Goal: Navigation & Orientation: Find specific page/section

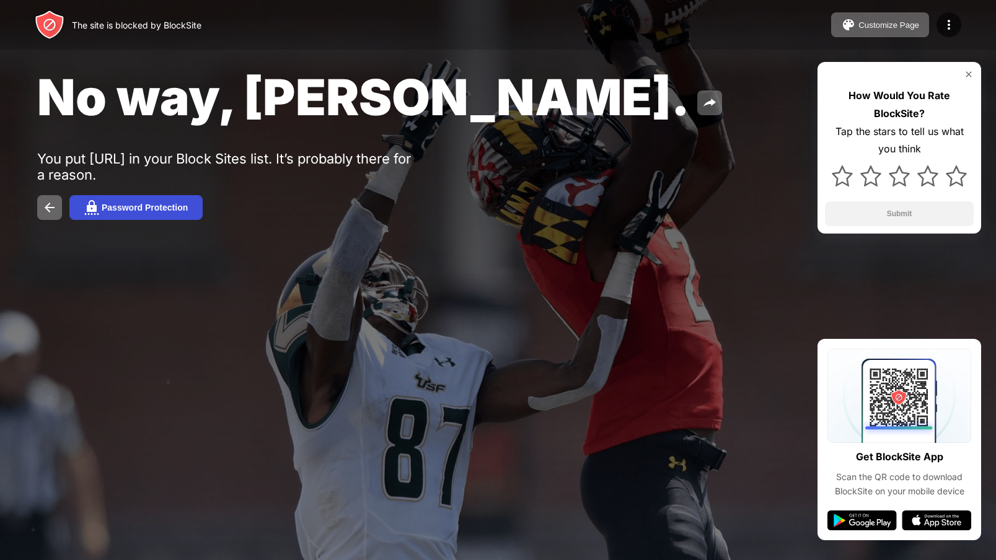
click at [157, 209] on div "Password Protection" at bounding box center [145, 208] width 86 height 10
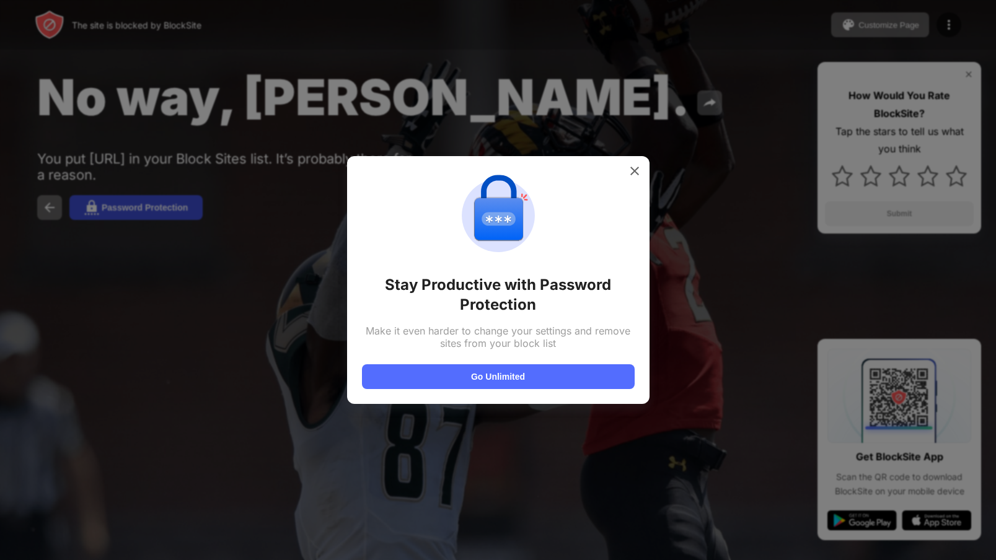
click at [157, 209] on div at bounding box center [498, 280] width 996 height 560
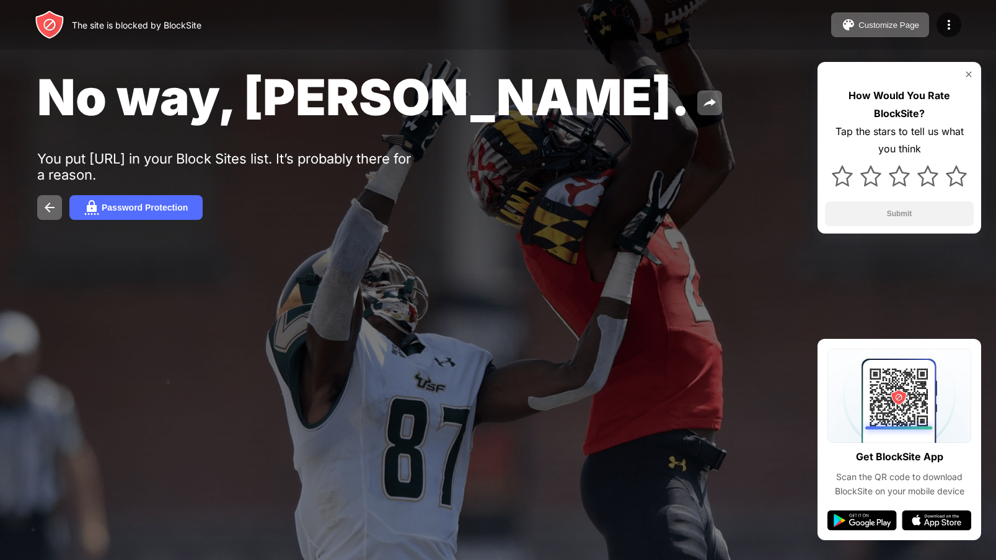
click at [49, 31] on img at bounding box center [50, 25] width 30 height 30
click at [110, 22] on div "The site is blocked by BlockSite" at bounding box center [137, 25] width 130 height 11
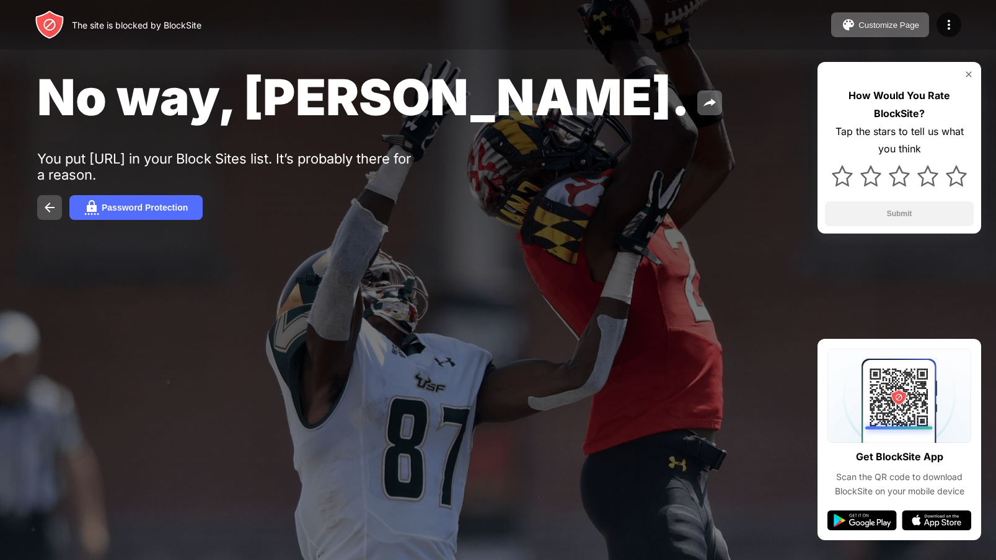
click at [51, 200] on button at bounding box center [49, 207] width 25 height 25
